Goal: Information Seeking & Learning: Find specific page/section

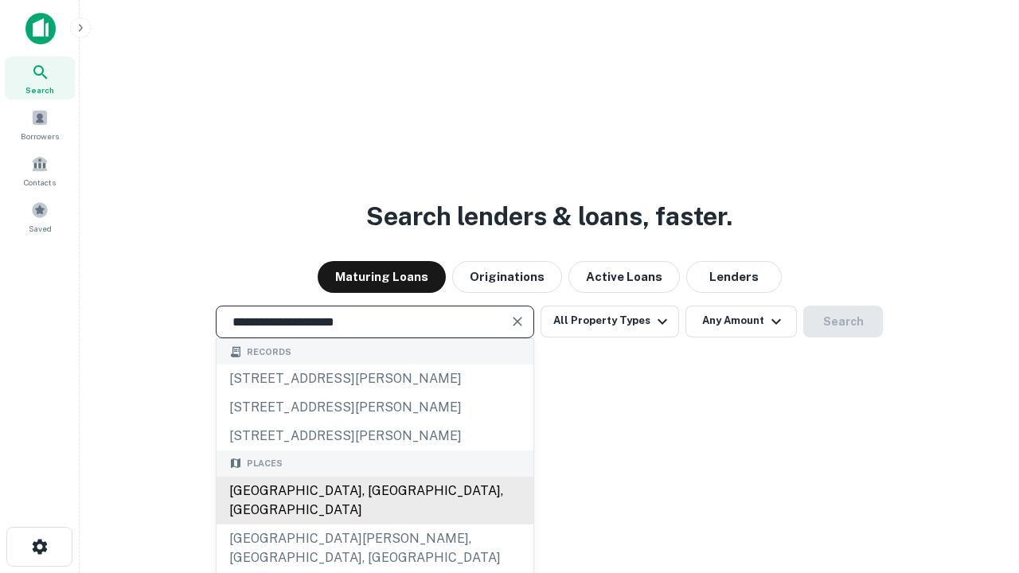
click at [374, 524] on div "[GEOGRAPHIC_DATA], [GEOGRAPHIC_DATA], [GEOGRAPHIC_DATA]" at bounding box center [374, 501] width 317 height 48
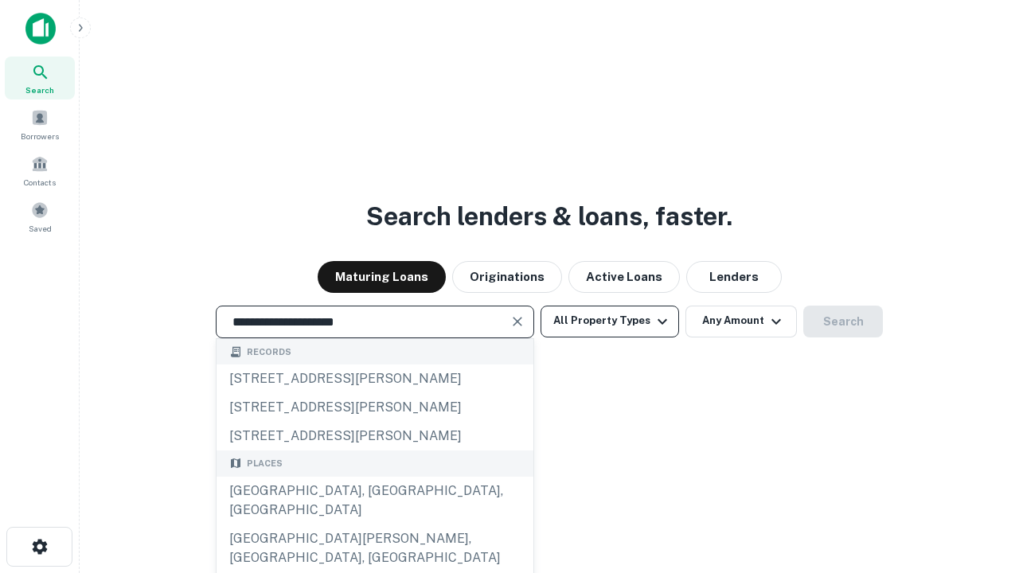
click at [610, 321] on button "All Property Types" at bounding box center [609, 322] width 138 height 32
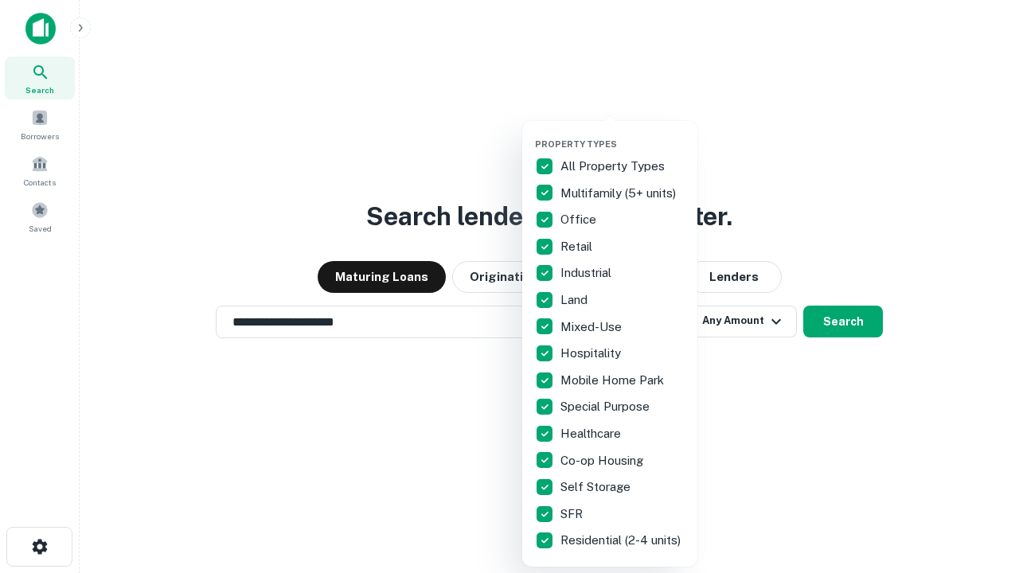
type input "**********"
click at [622, 134] on button "button" at bounding box center [622, 134] width 175 height 1
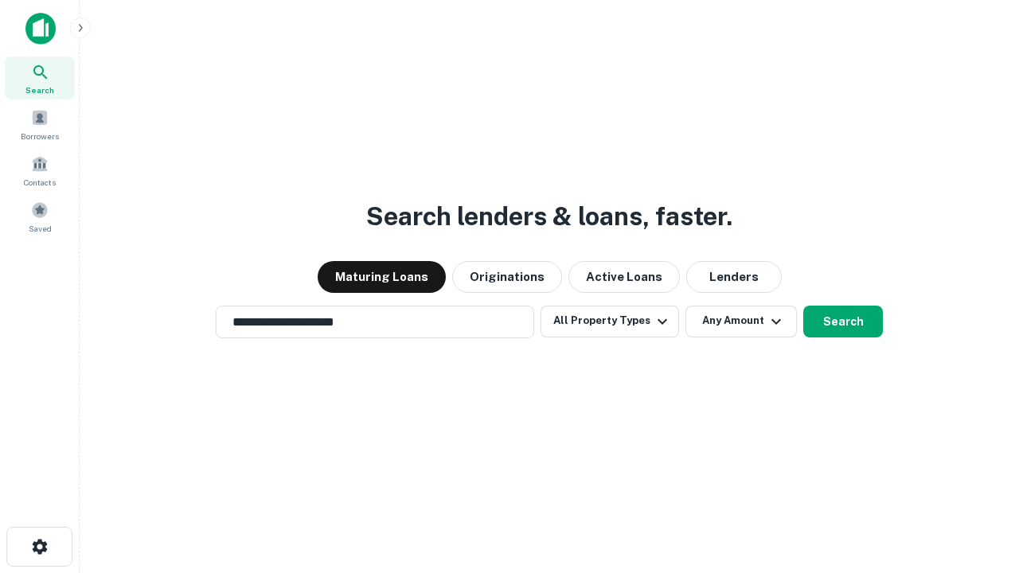
scroll to position [25, 0]
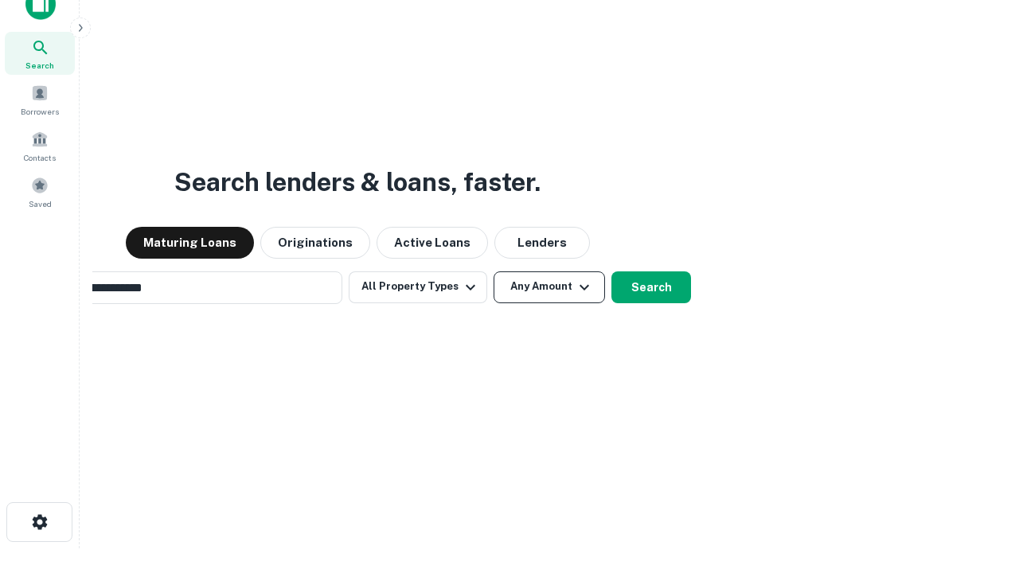
click at [493, 271] on button "Any Amount" at bounding box center [548, 287] width 111 height 32
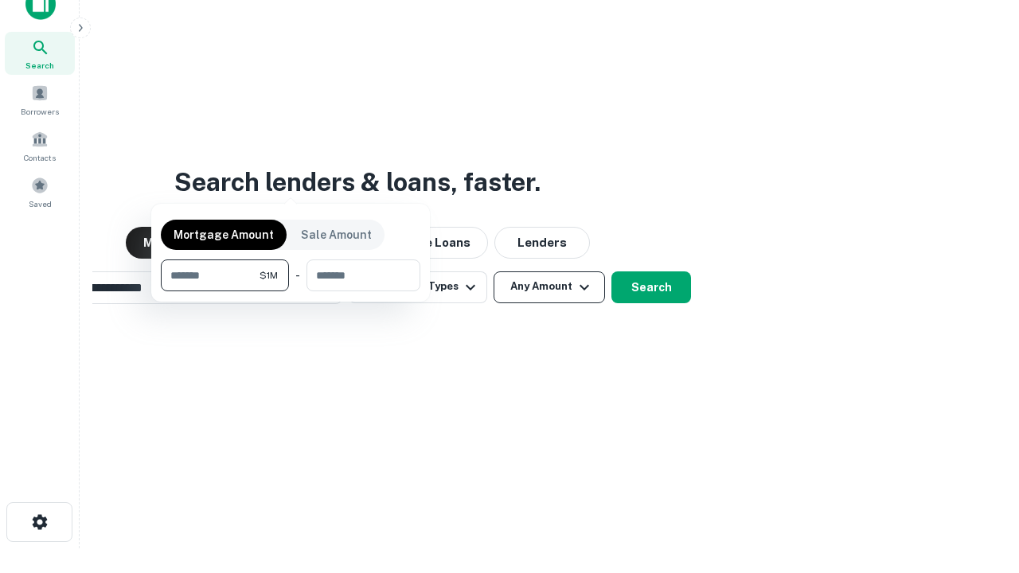
scroll to position [25, 0]
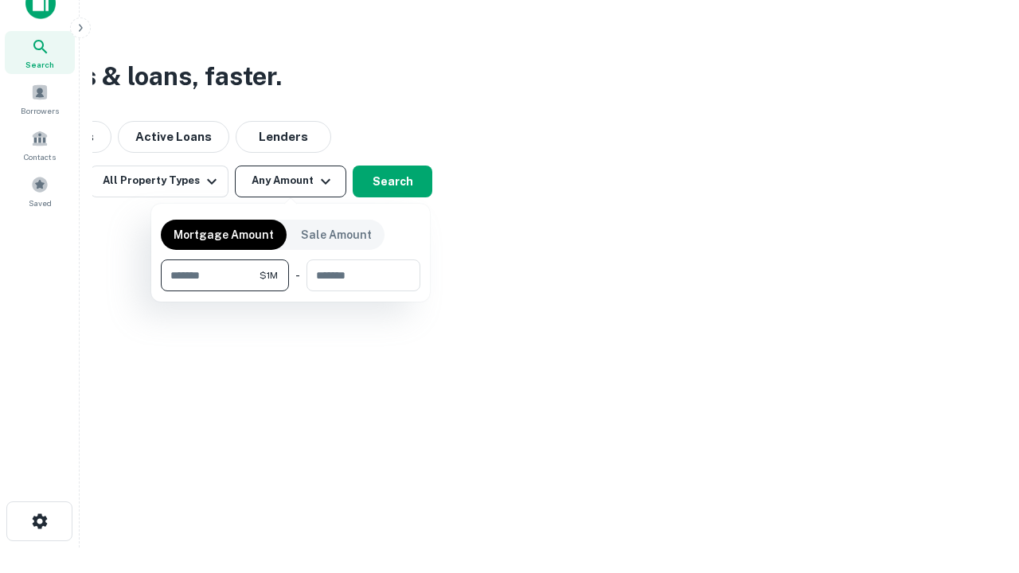
type input "*******"
click at [290, 291] on button "button" at bounding box center [290, 291] width 259 height 1
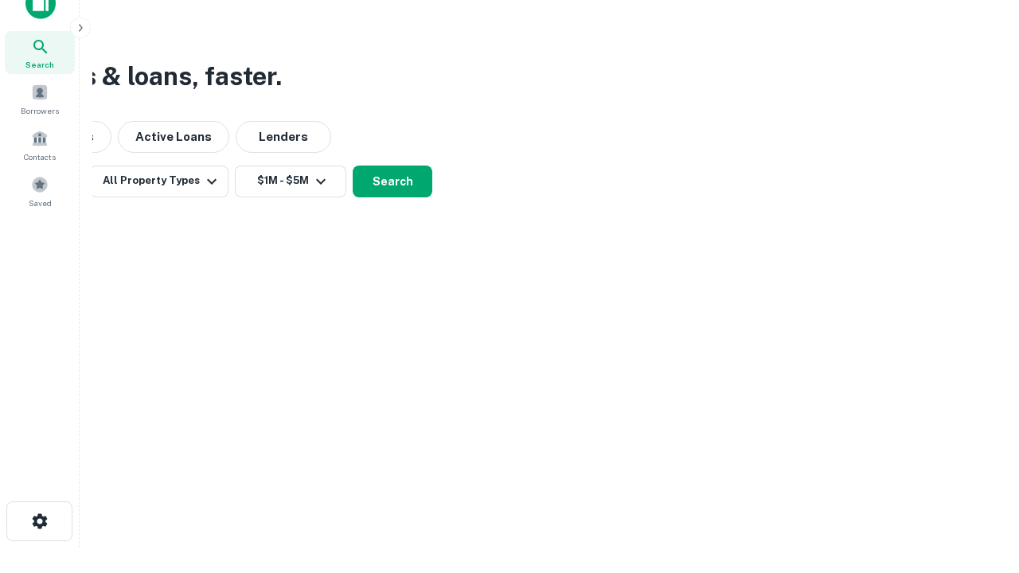
scroll to position [10, 294]
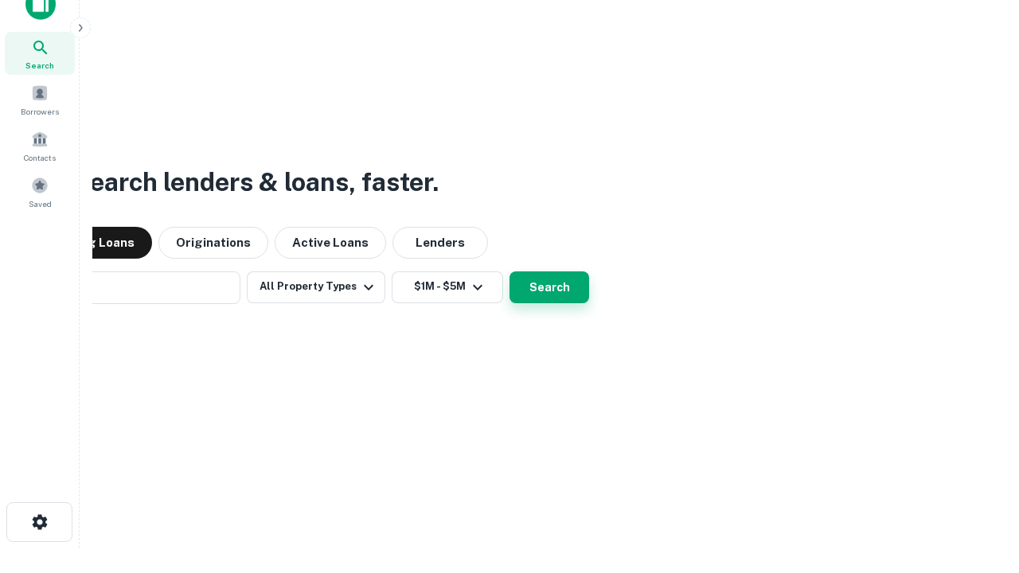
click at [509, 271] on button "Search" at bounding box center [549, 287] width 80 height 32
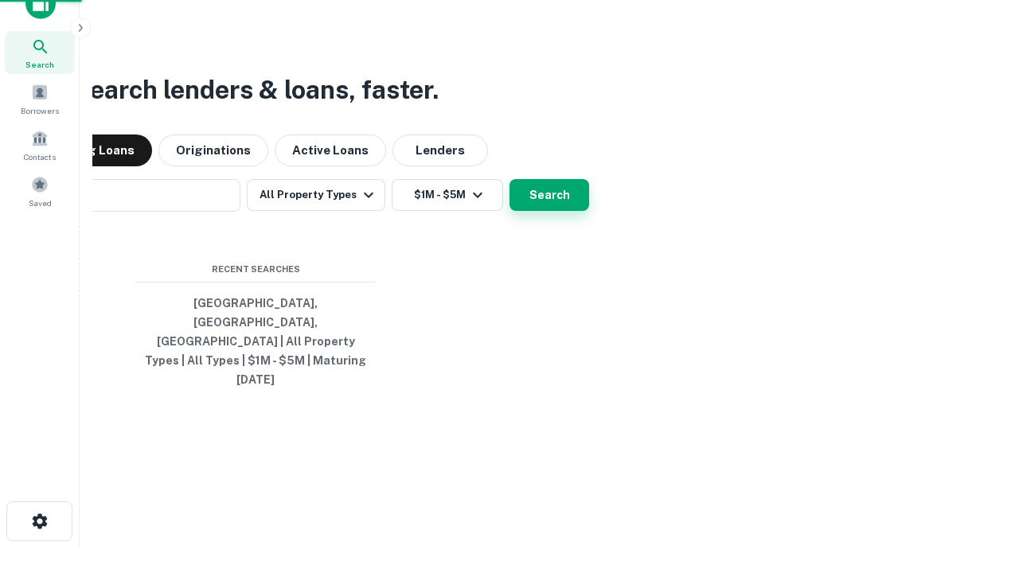
scroll to position [42, 450]
